Goal: Information Seeking & Learning: Learn about a topic

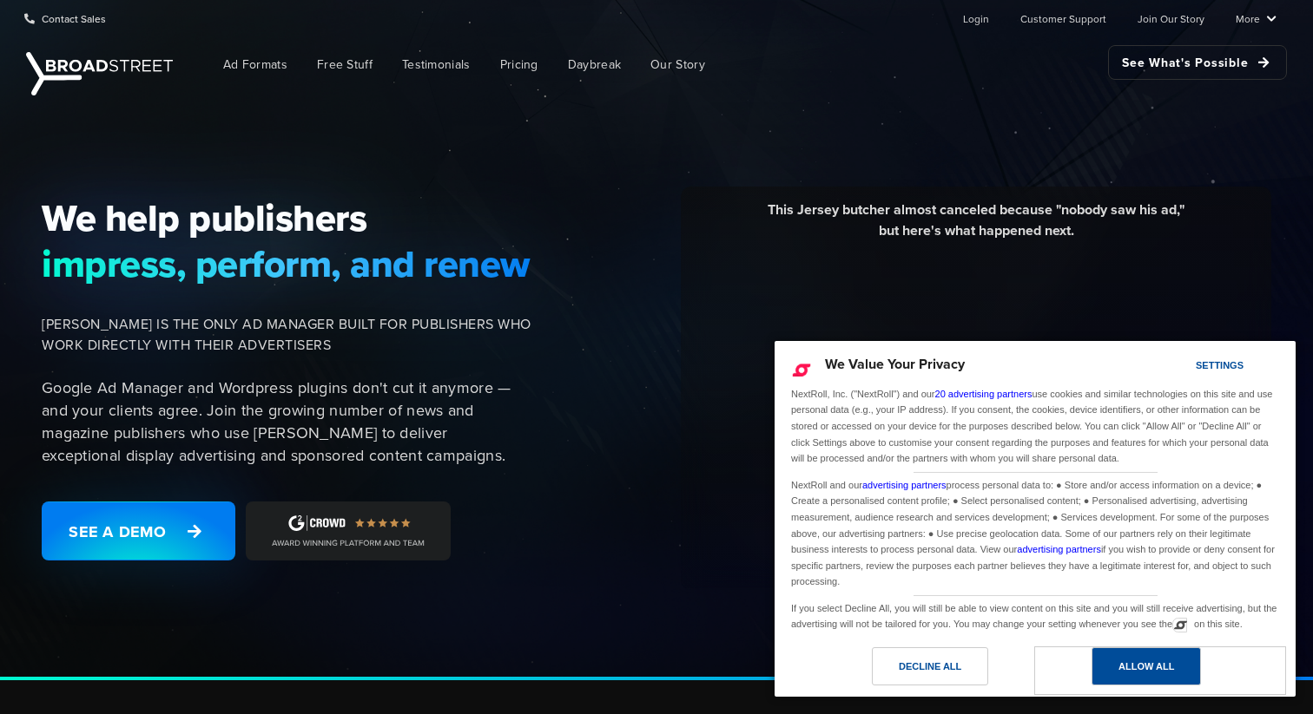
click at [1170, 674] on div "Allow All" at bounding box center [1146, 666] width 56 height 19
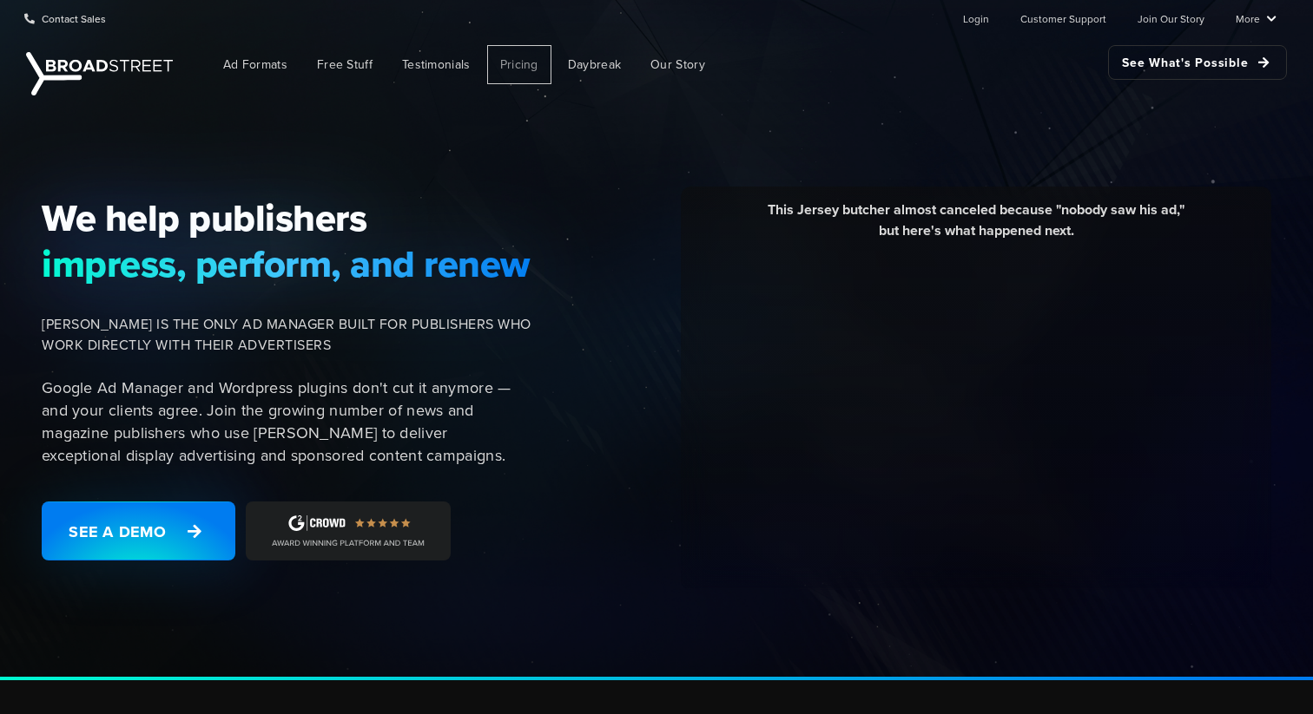
click at [519, 66] on span "Pricing" at bounding box center [519, 65] width 38 height 18
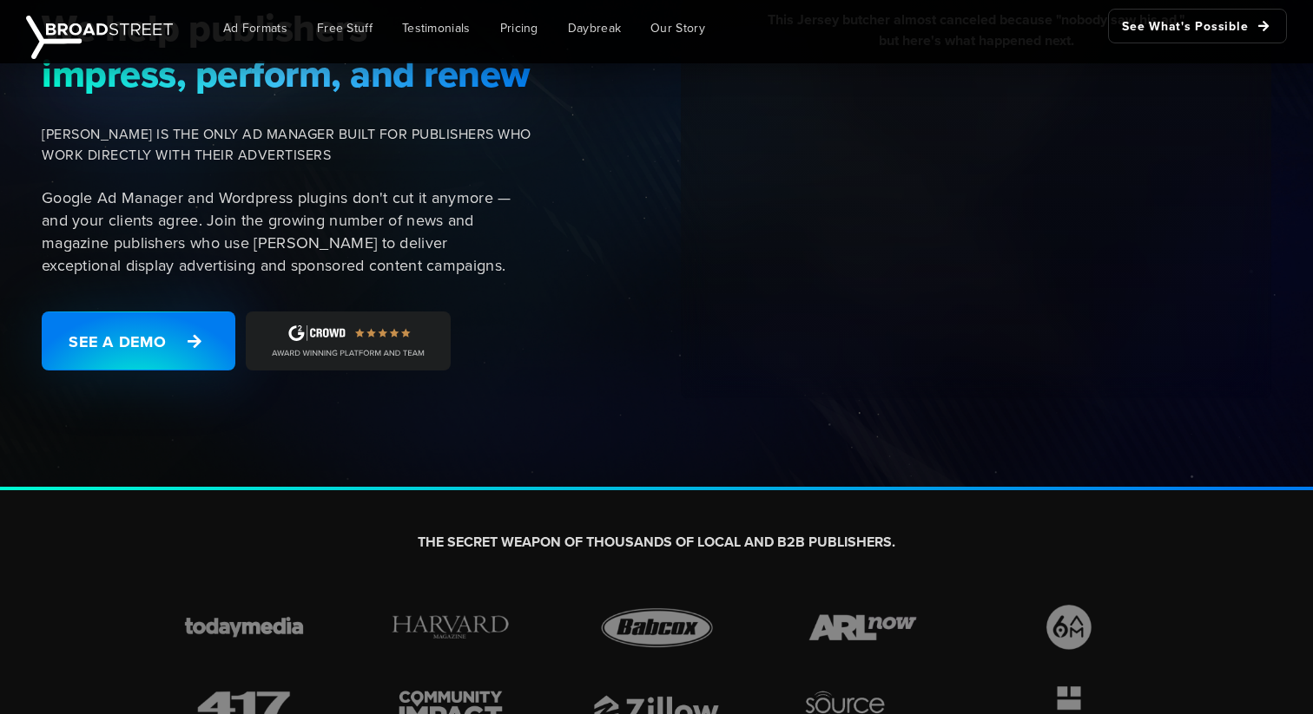
scroll to position [202, 0]
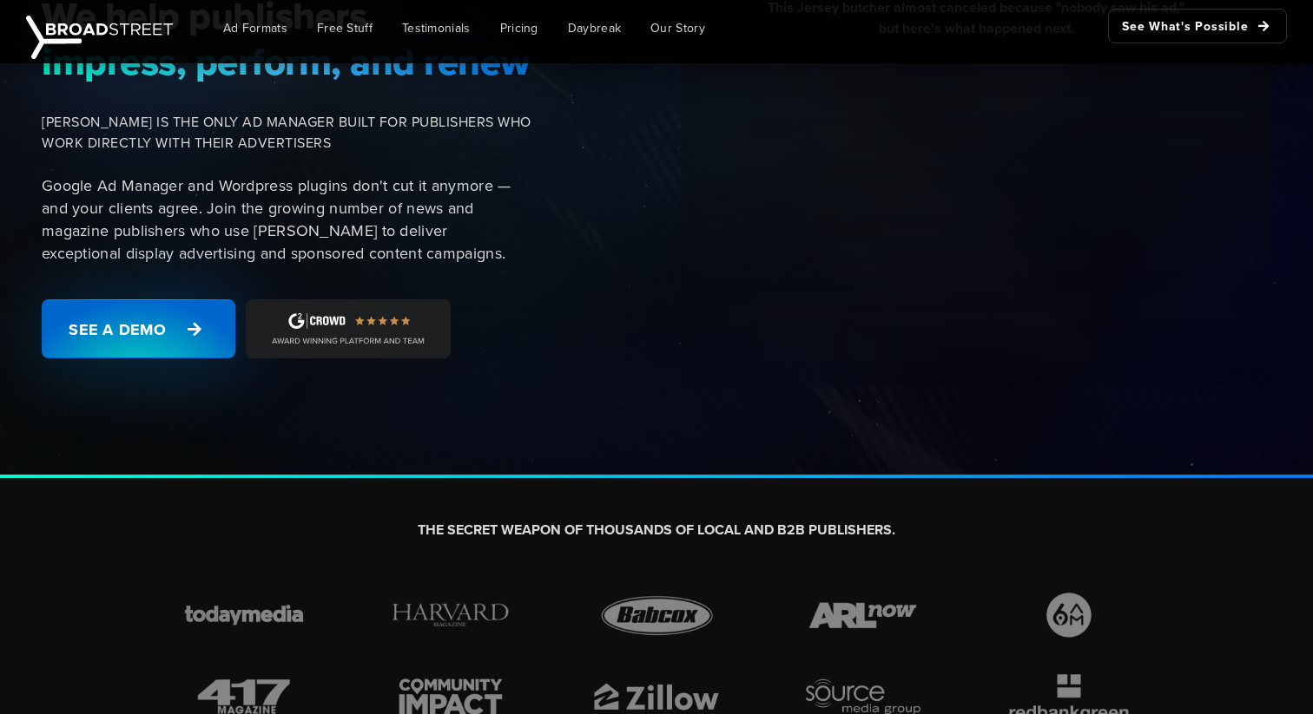
click at [176, 339] on link "See a Demo" at bounding box center [139, 328] width 194 height 59
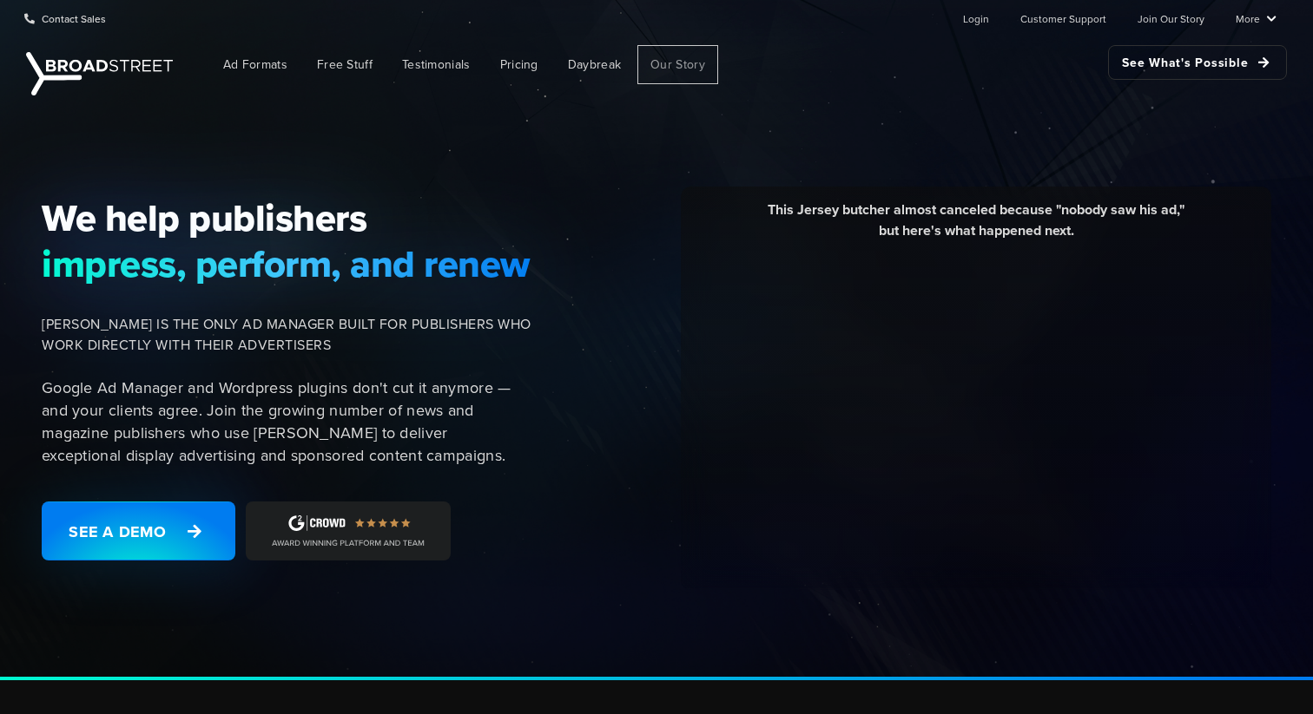
click at [681, 63] on span "Our Story" at bounding box center [677, 65] width 55 height 18
click at [1275, 16] on link "More" at bounding box center [1255, 18] width 41 height 35
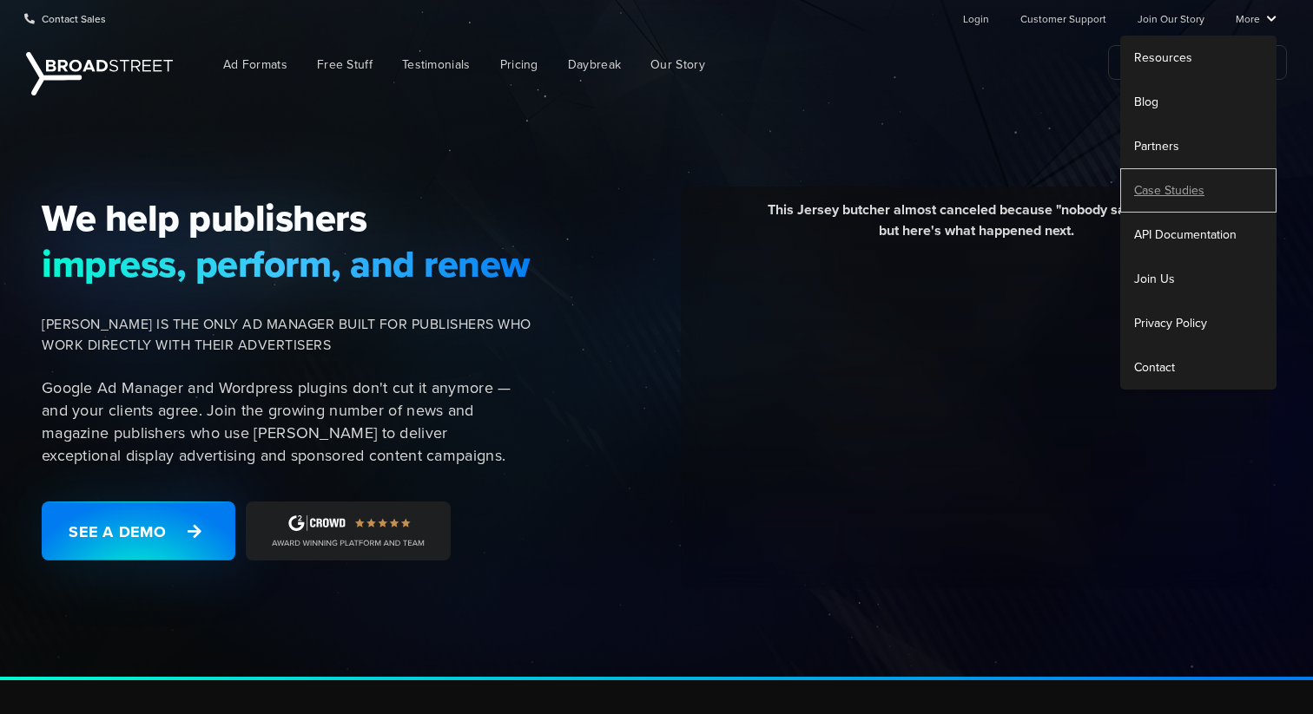
click at [1164, 185] on link "Case Studies" at bounding box center [1198, 190] width 156 height 44
click at [1159, 144] on link "Partners" at bounding box center [1198, 146] width 156 height 44
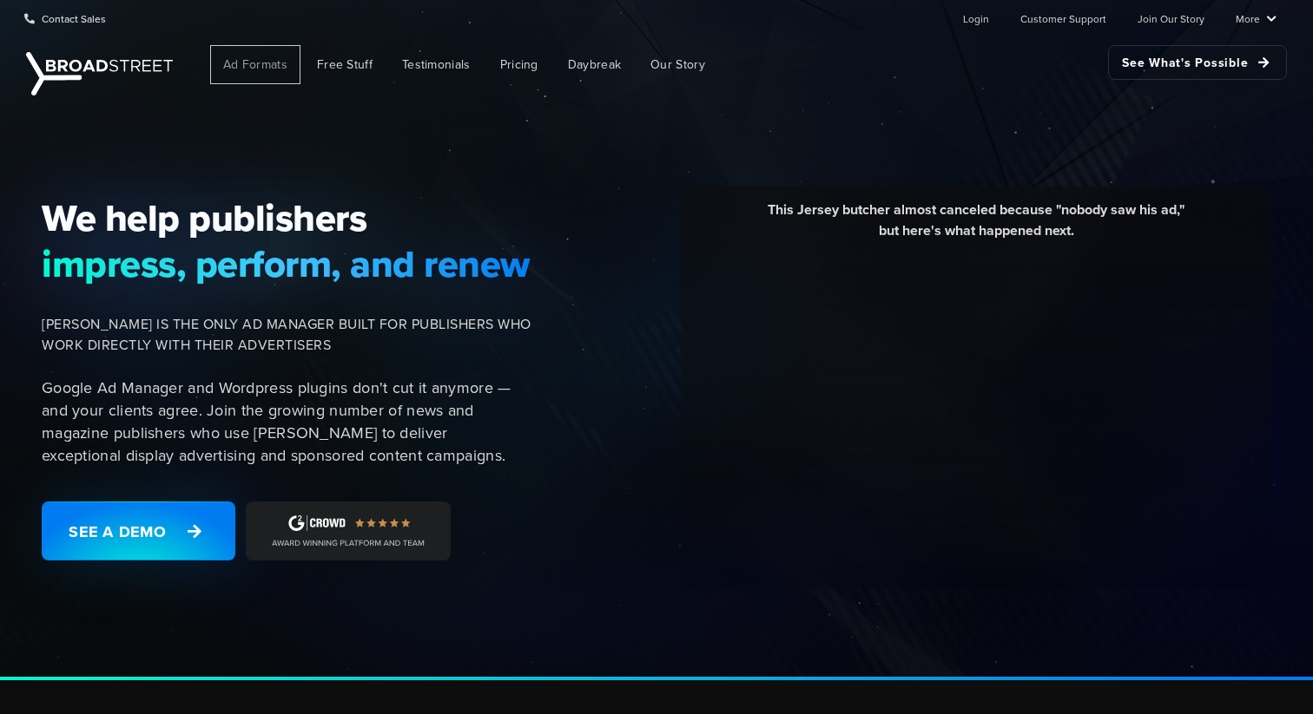
click at [250, 66] on span "Ad Formats" at bounding box center [255, 65] width 64 height 18
